Goal: Transaction & Acquisition: Purchase product/service

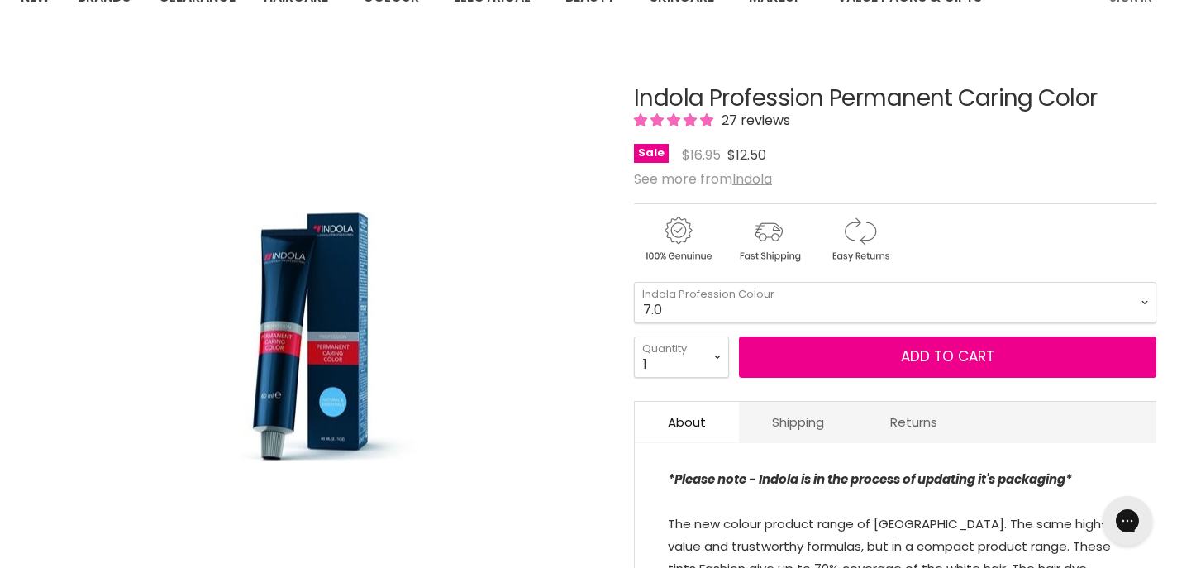
click at [634, 282] on select "1.0 3.0 4.0 5.0 6.0 7.0 8.0 9.0 10.0 5.0+ 6.0+ 7.0+ 8.0+ 9.0+ 5.03" at bounding box center [895, 302] width 522 height 41
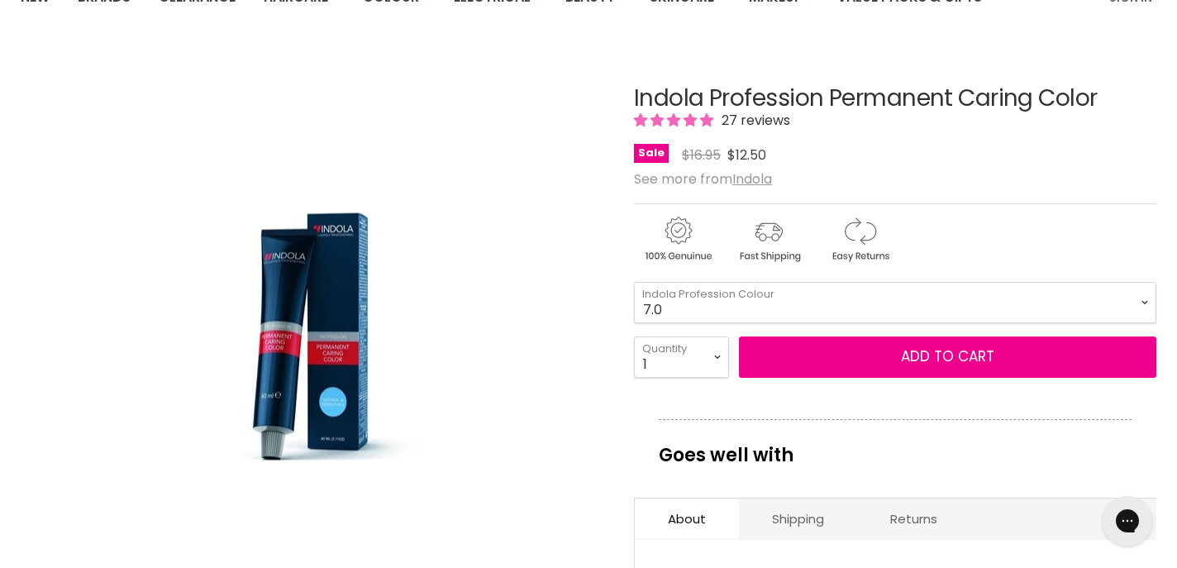
click at [760, 311] on select "1.0 3.0 4.0 5.0 6.0 7.0 8.0 9.0 10.0 5.0+ 6.0+ 7.0+ 8.0+ 9.0+ 5.03" at bounding box center [895, 302] width 522 height 41
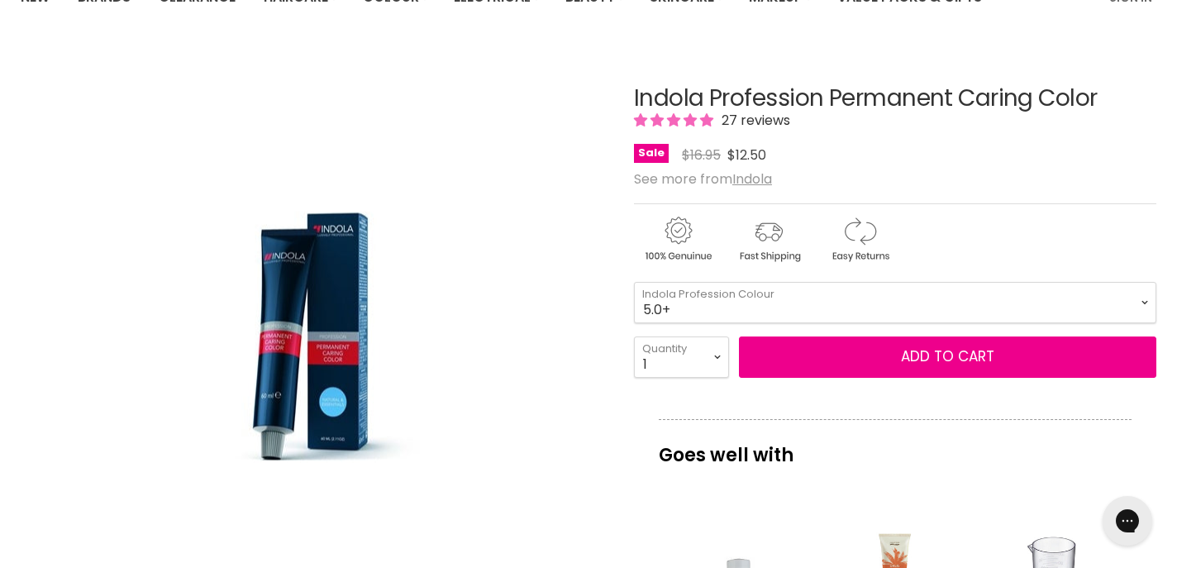
click at [634, 282] on select "1.0 3.0 4.0 5.0 6.0 7.0 8.0 9.0 10.0 5.0+ 6.0+ 7.0+ 8.0+ 9.0+ 5.03" at bounding box center [895, 302] width 522 height 41
select select "5.0+"
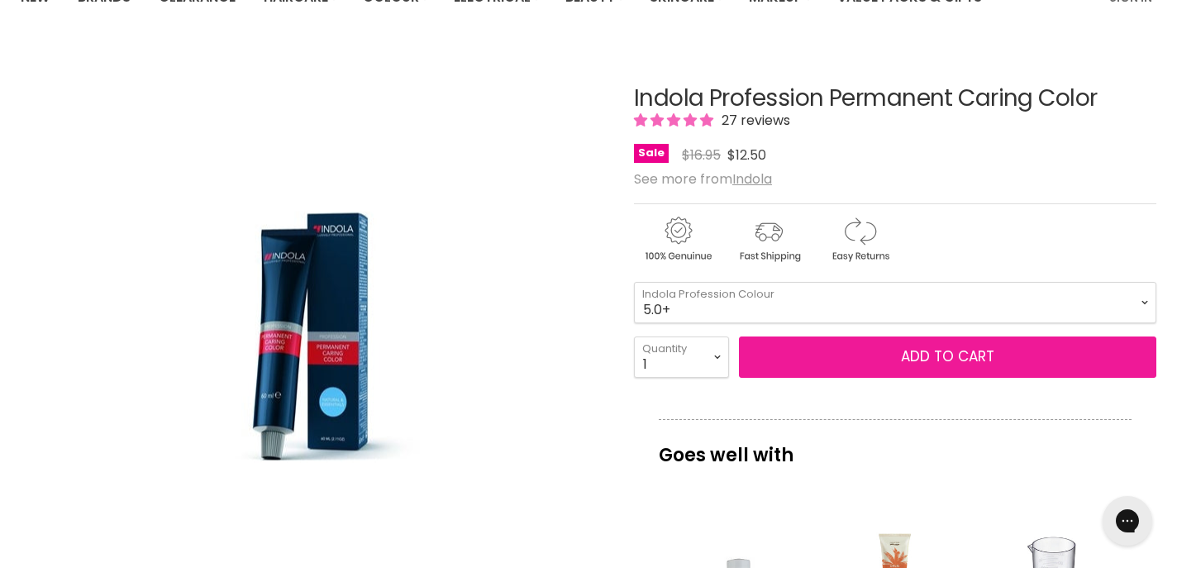
click at [776, 367] on button "Add to cart" at bounding box center [947, 356] width 417 height 41
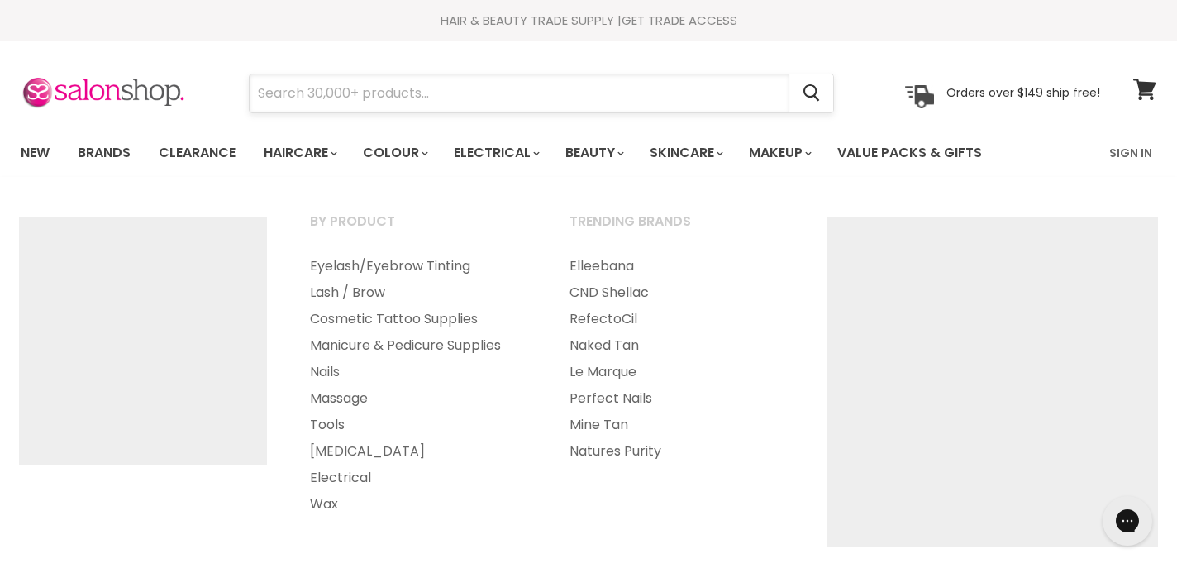
click at [479, 81] on input "Search" at bounding box center [520, 93] width 540 height 38
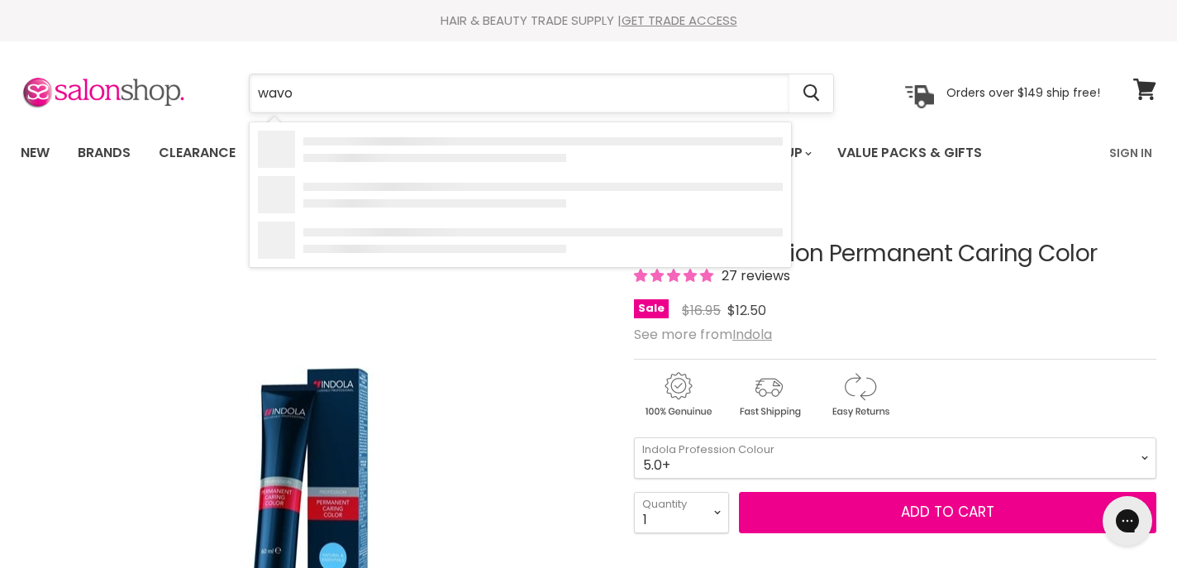
type input "wavol"
